Goal: Task Accomplishment & Management: Manage account settings

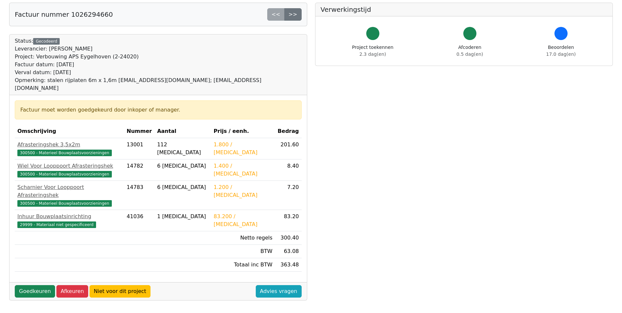
scroll to position [66, 0]
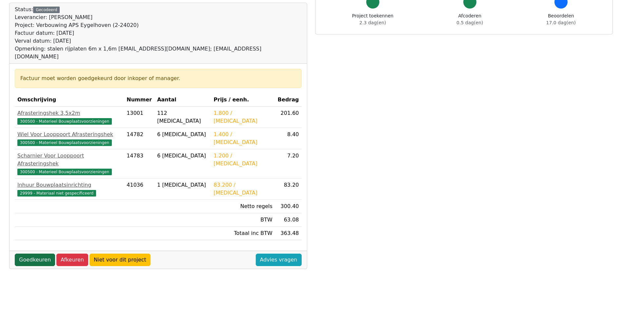
click at [36, 253] on link "Goedkeuren" at bounding box center [35, 259] width 40 height 12
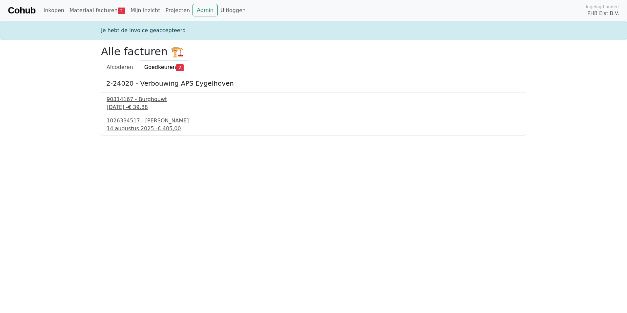
click at [126, 108] on div "1 augustus 2025 - € 39,88" at bounding box center [314, 107] width 414 height 8
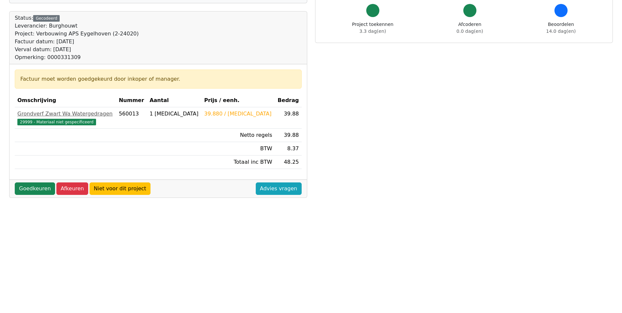
scroll to position [66, 0]
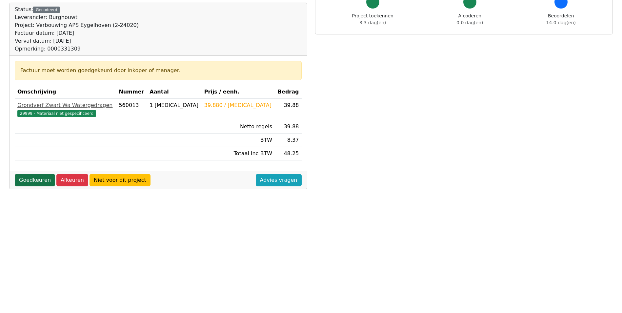
click at [28, 181] on link "Goedkeuren" at bounding box center [35, 180] width 40 height 12
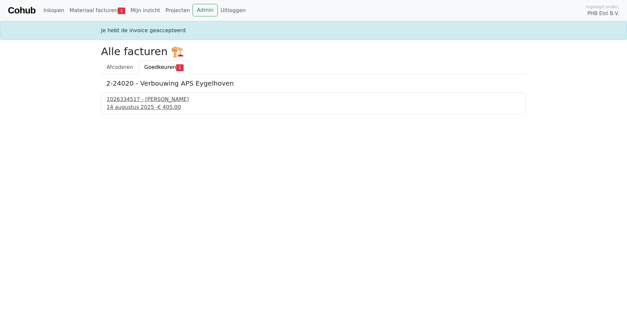
click at [126, 103] on div "14 augustus 2025 - € 405,00" at bounding box center [314, 107] width 414 height 8
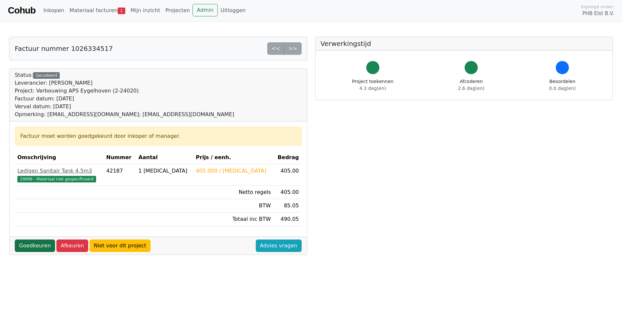
click at [30, 245] on link "Goedkeuren" at bounding box center [35, 245] width 40 height 12
